Goal: Communication & Community: Answer question/provide support

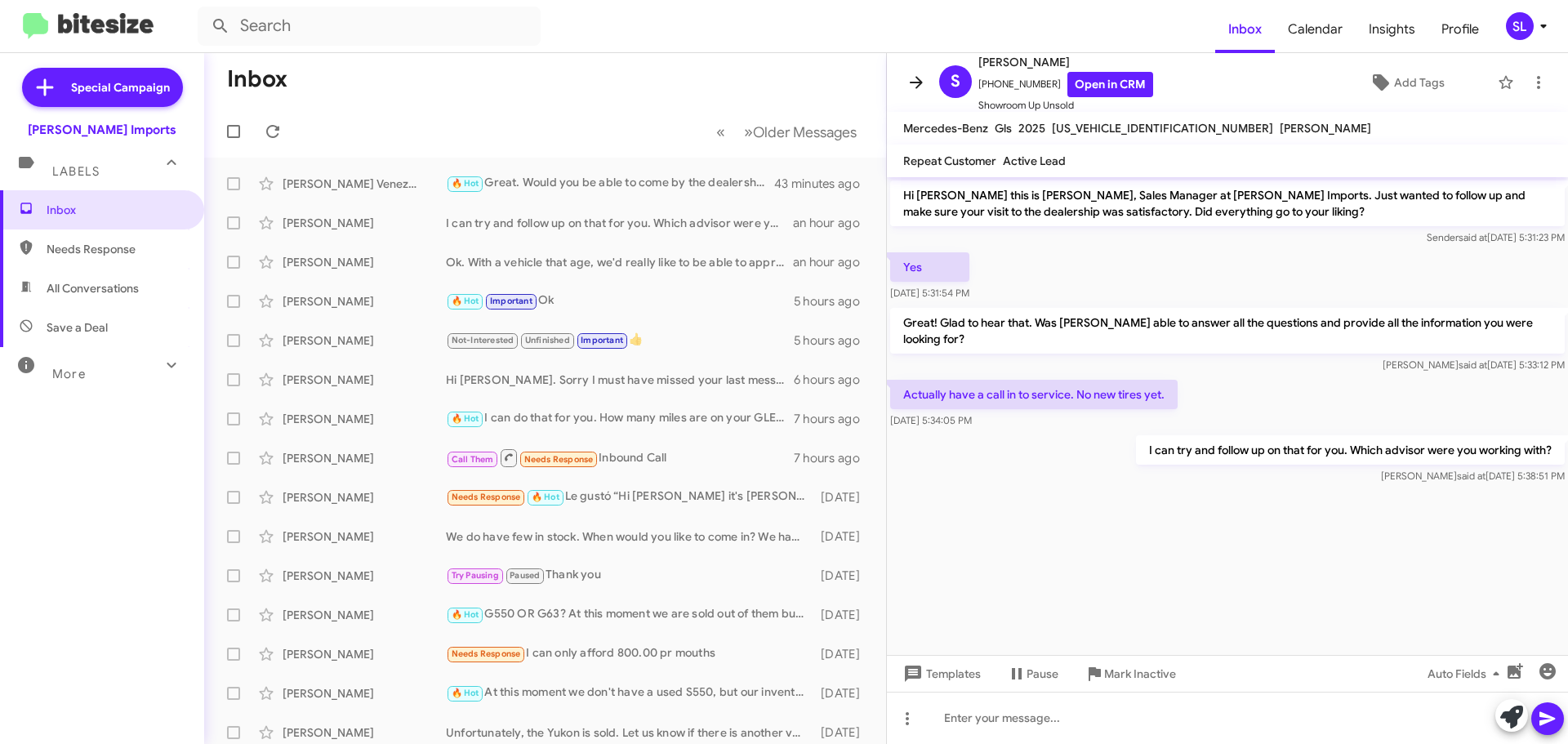
click at [910, 83] on icon at bounding box center [916, 82] width 13 height 12
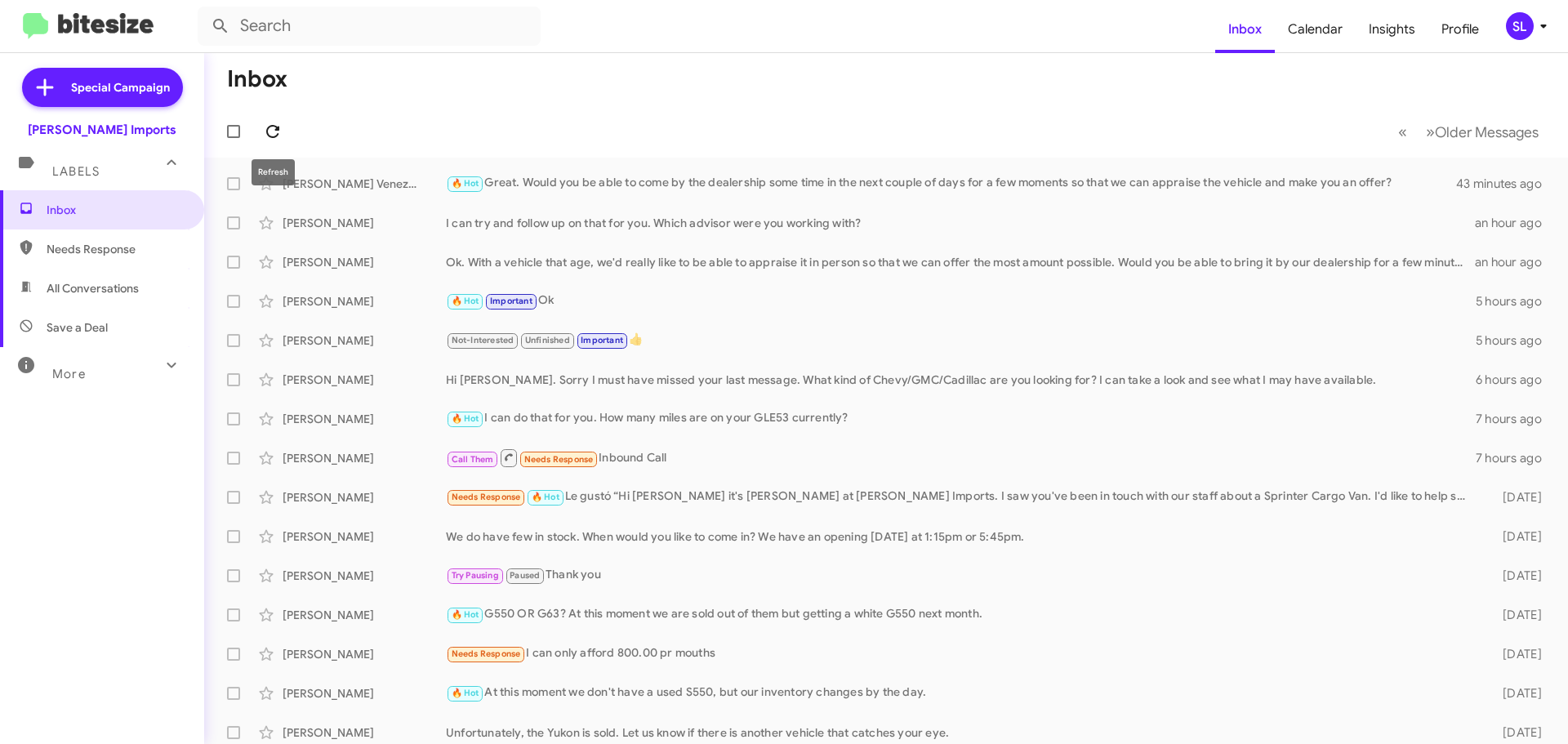
click at [276, 138] on icon at bounding box center [272, 132] width 20 height 20
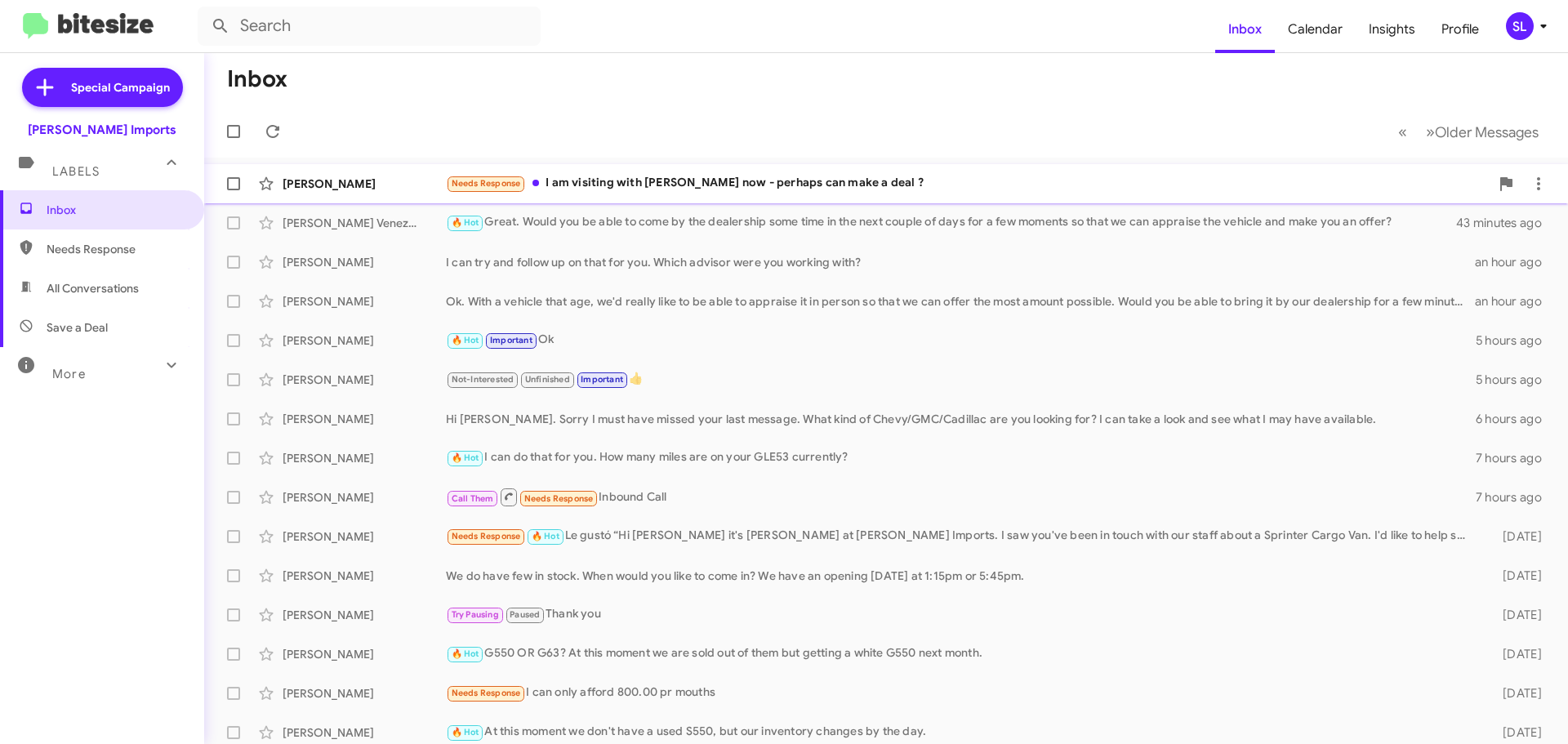
click at [702, 184] on div "Needs Response I am visiting with [PERSON_NAME] now - perhaps can make a deal ?" at bounding box center [968, 183] width 1044 height 19
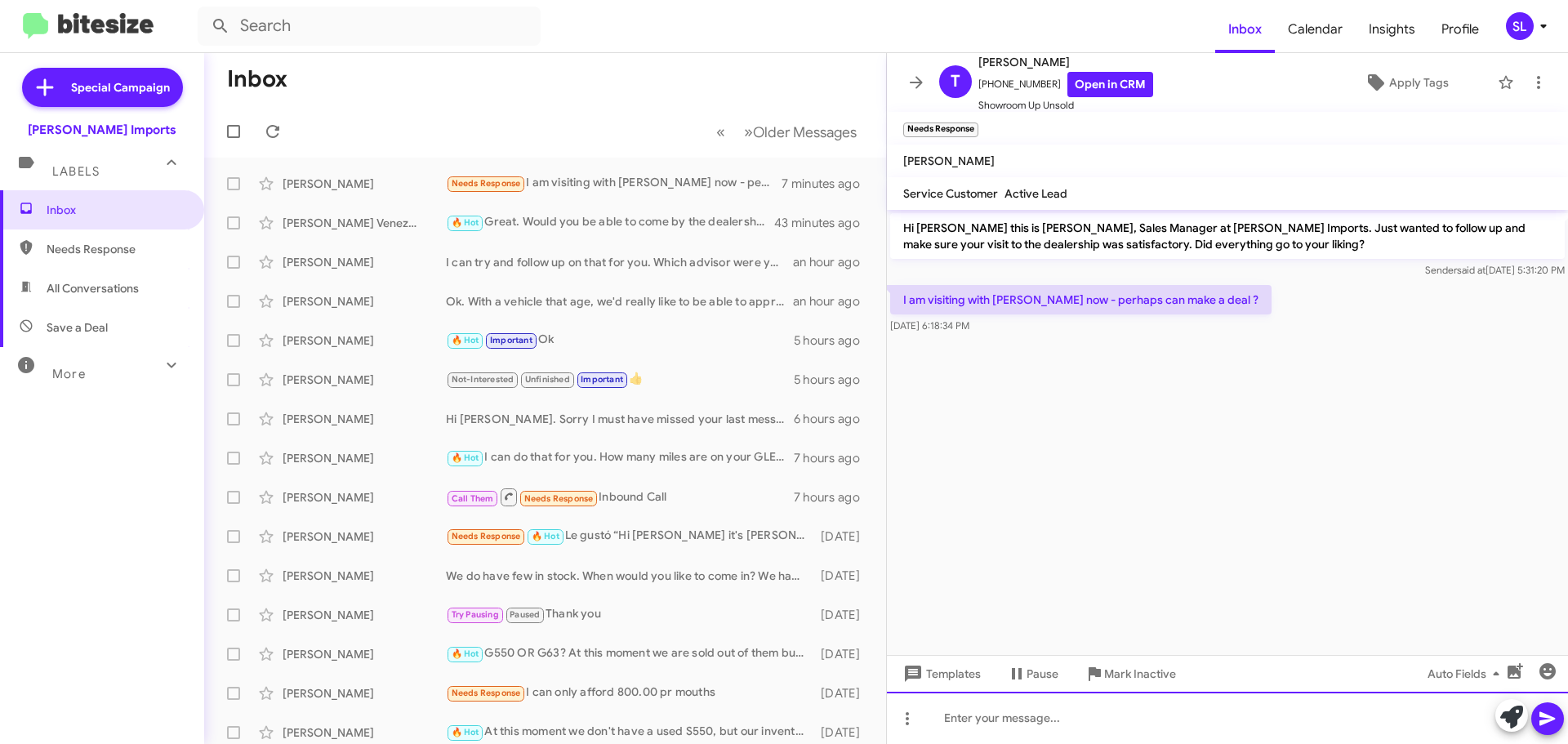
click at [999, 718] on div at bounding box center [1227, 719] width 681 height 53
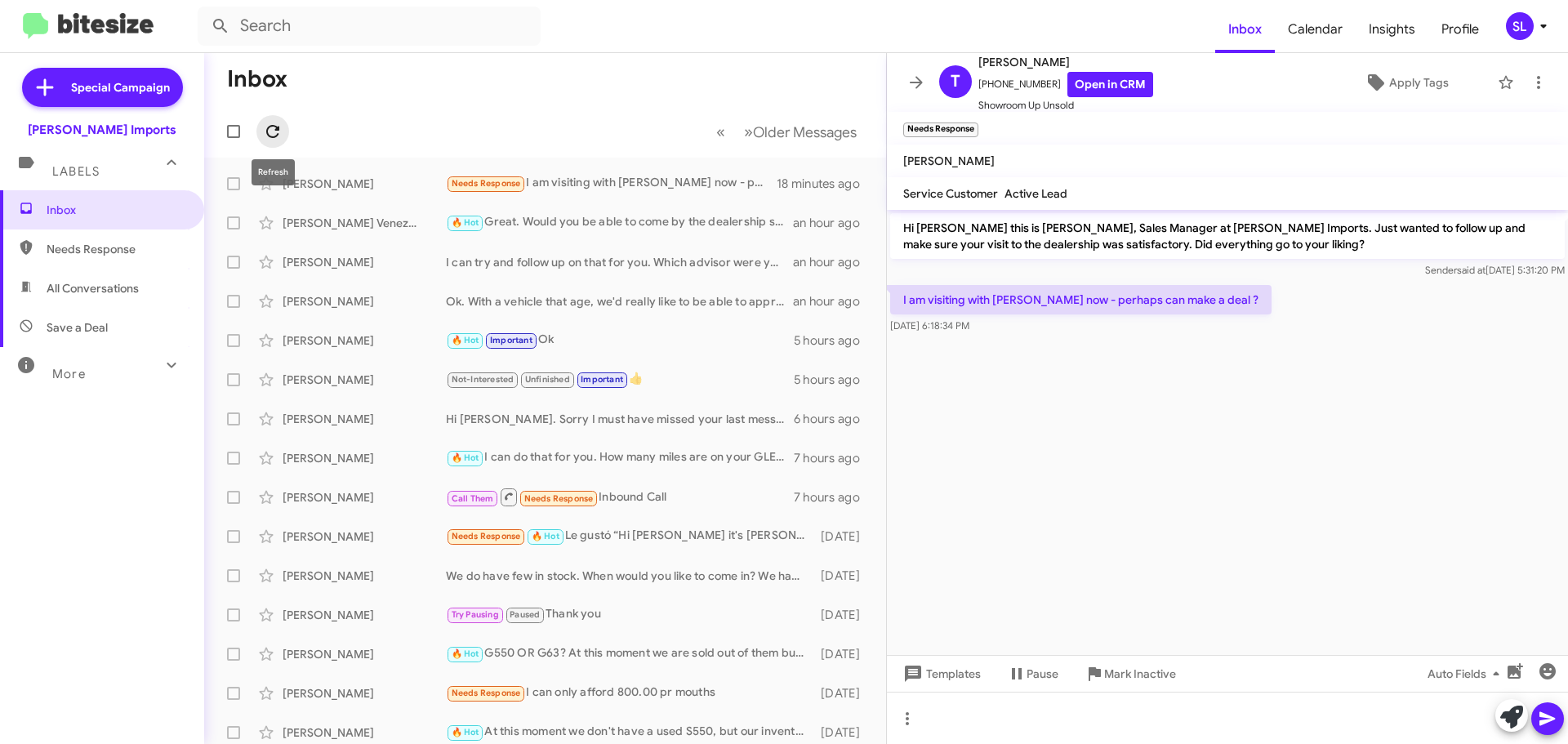
click at [269, 140] on icon at bounding box center [272, 132] width 20 height 20
click at [672, 191] on div "Needs Response 🔥 Hot [PERSON_NAME]" at bounding box center [626, 183] width 361 height 19
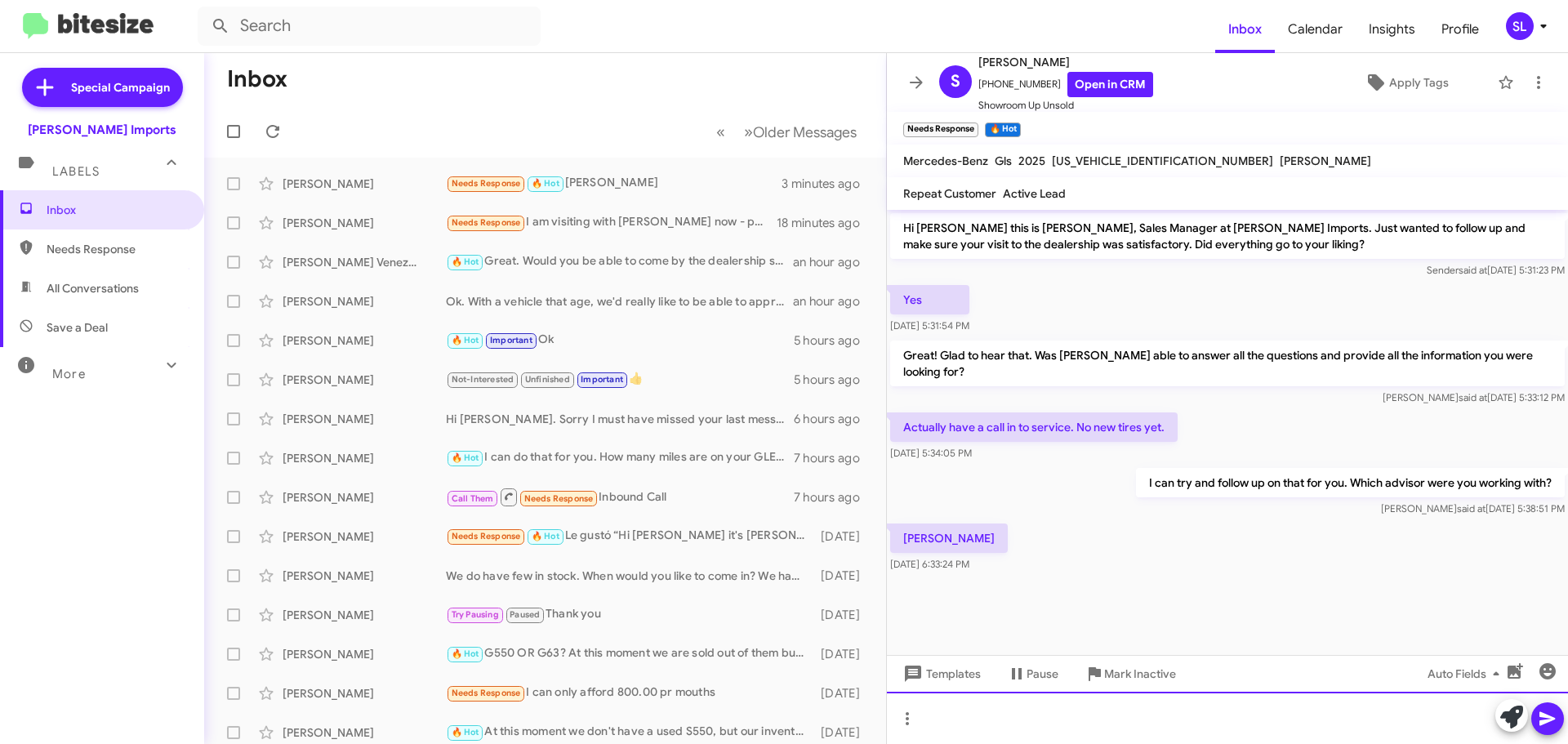
click at [1047, 720] on div at bounding box center [1227, 719] width 681 height 53
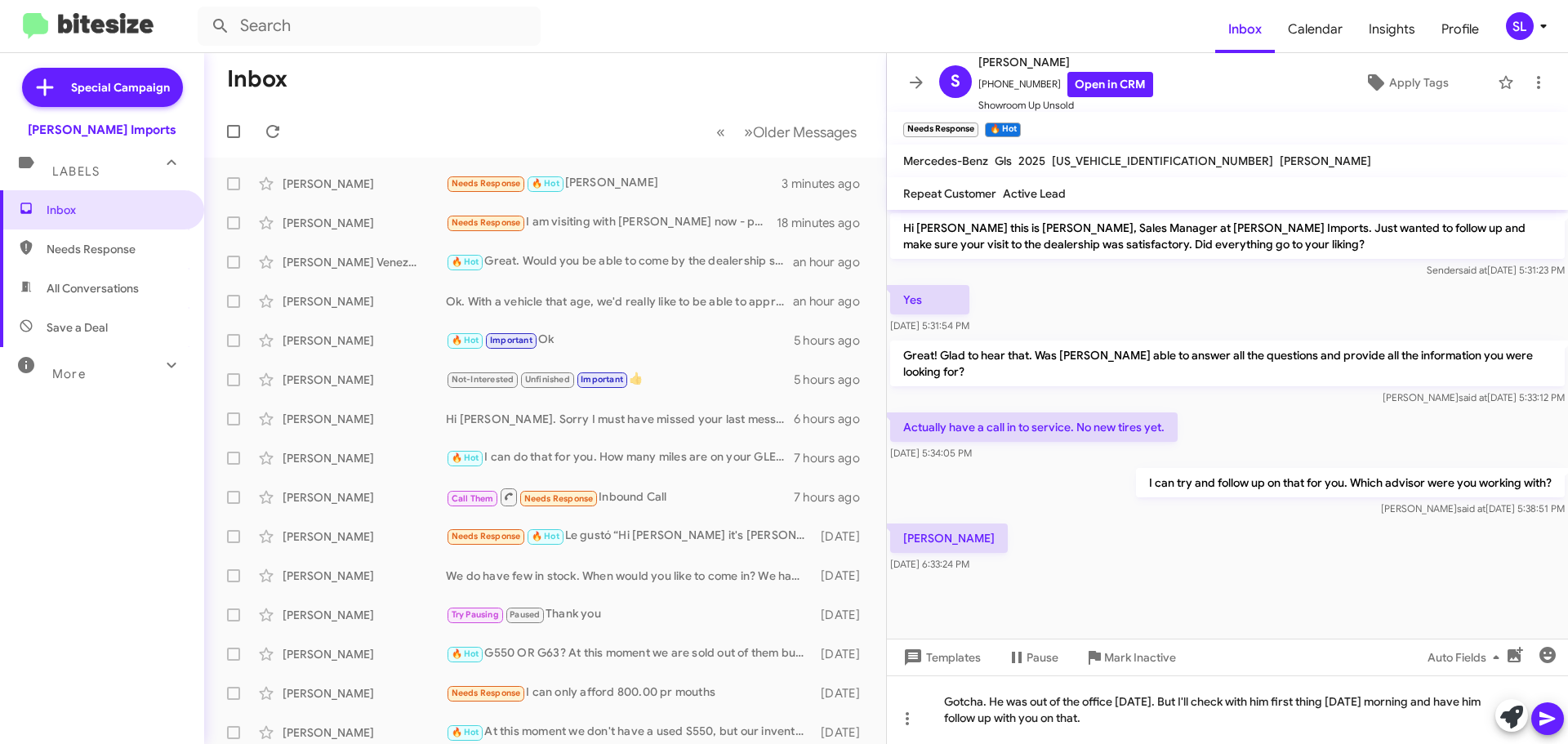
click at [1544, 713] on icon at bounding box center [1547, 719] width 20 height 20
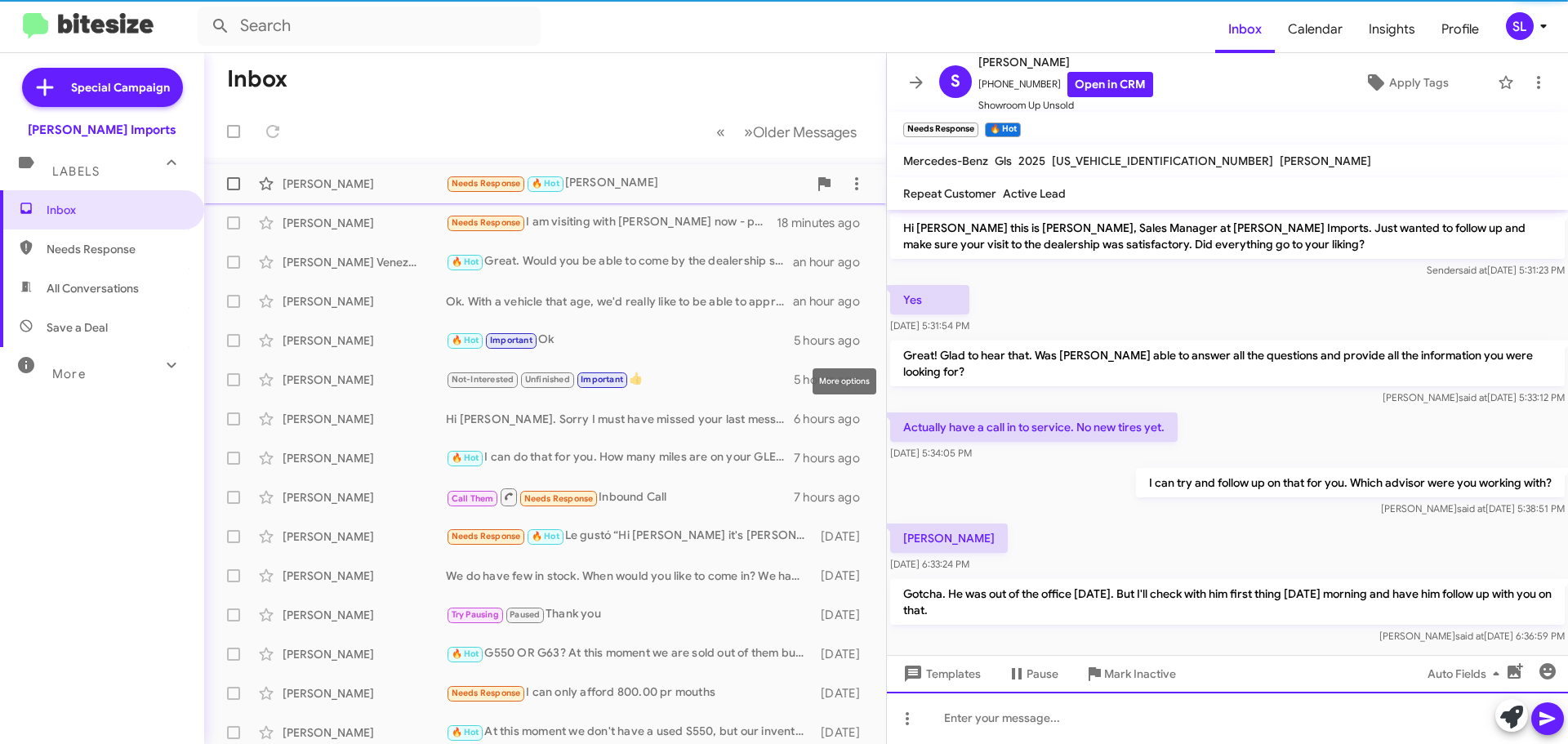
scroll to position [5, 0]
